Goal: Find specific page/section: Find specific page/section

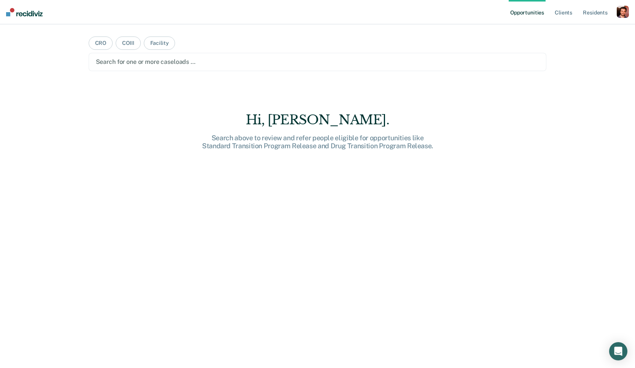
click at [622, 15] on div "button" at bounding box center [622, 12] width 12 height 12
click at [584, 29] on link "Profile" at bounding box center [591, 31] width 61 height 6
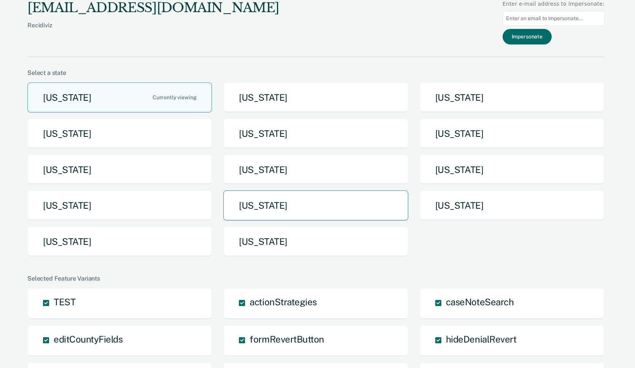
click at [328, 194] on button "[US_STATE]" at bounding box center [315, 205] width 184 height 30
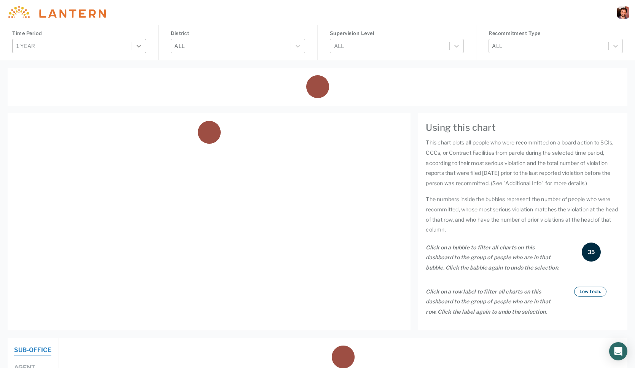
click at [138, 50] on div at bounding box center [139, 46] width 14 height 14
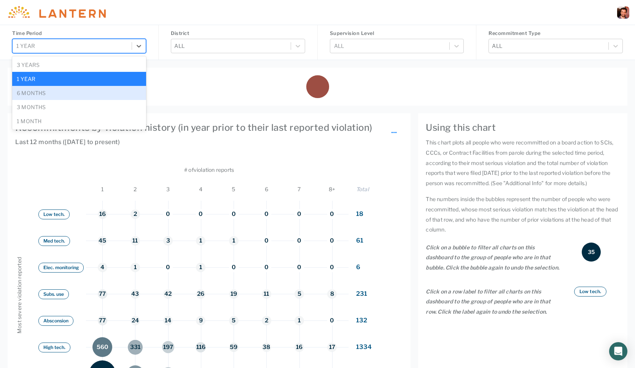
click at [121, 69] on div "3 years" at bounding box center [79, 65] width 134 height 14
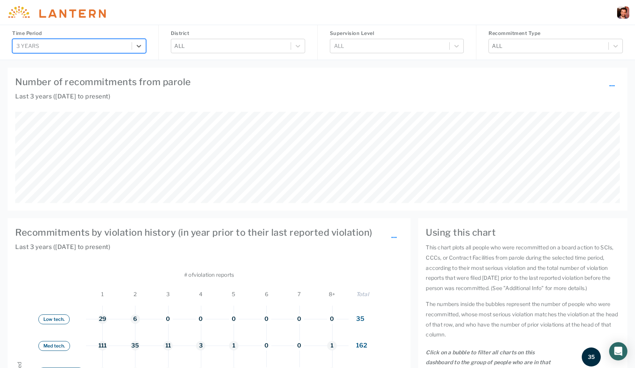
scroll to position [221, 508]
